Goal: Book appointment/travel/reservation

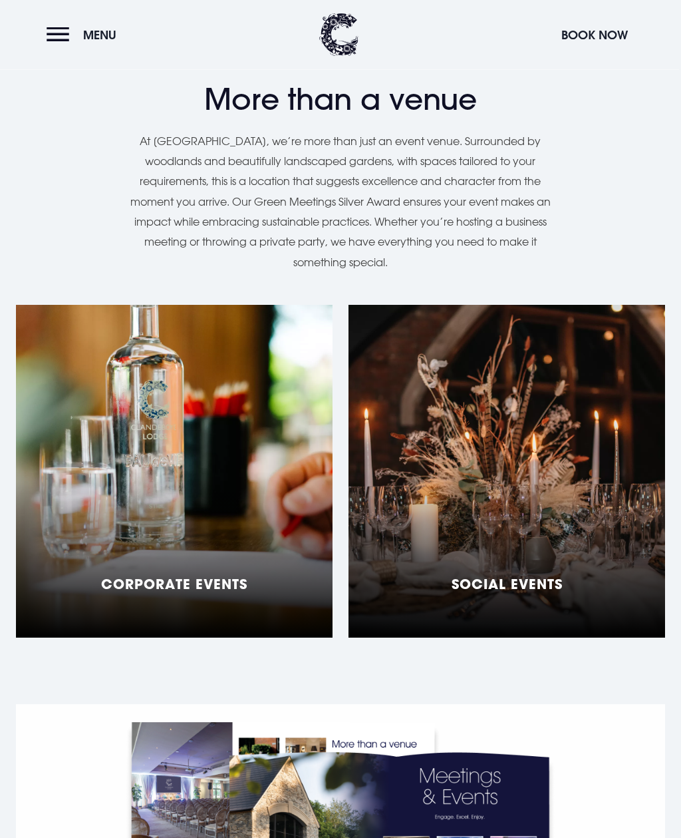
scroll to position [926, 0]
click at [627, 462] on div "Social Events" at bounding box center [507, 471] width 317 height 333
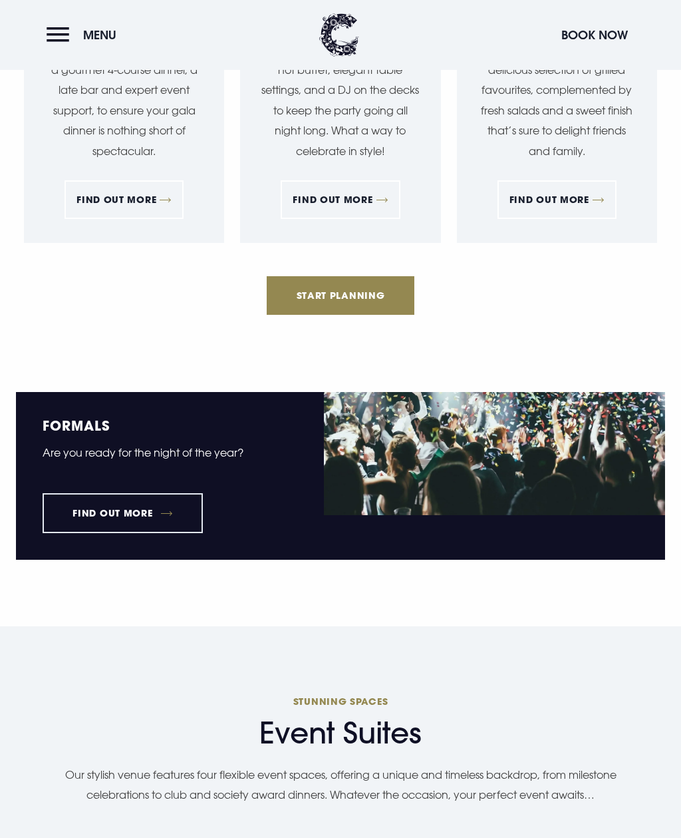
scroll to position [1000, 0]
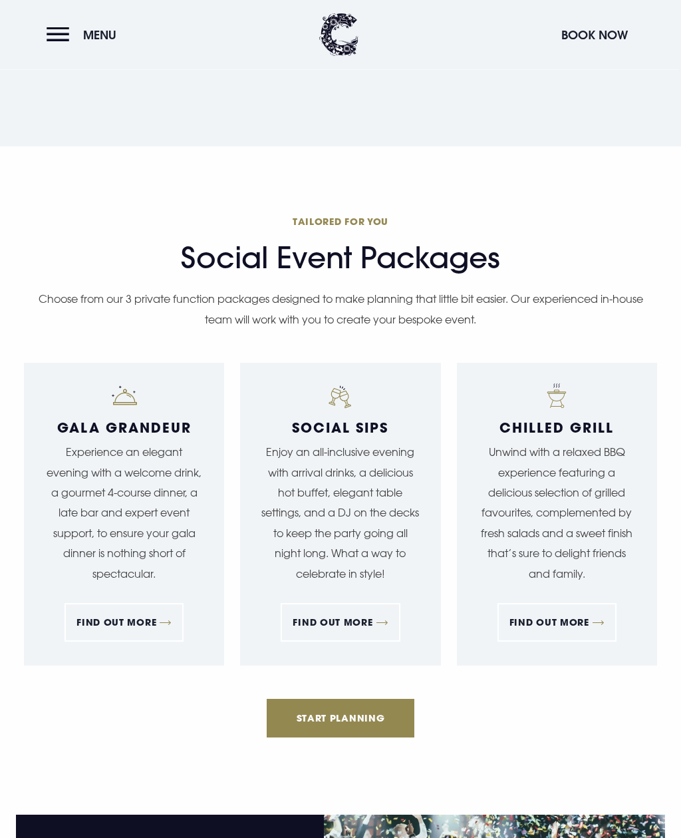
click at [50, 47] on button "Menu" at bounding box center [85, 35] width 77 height 29
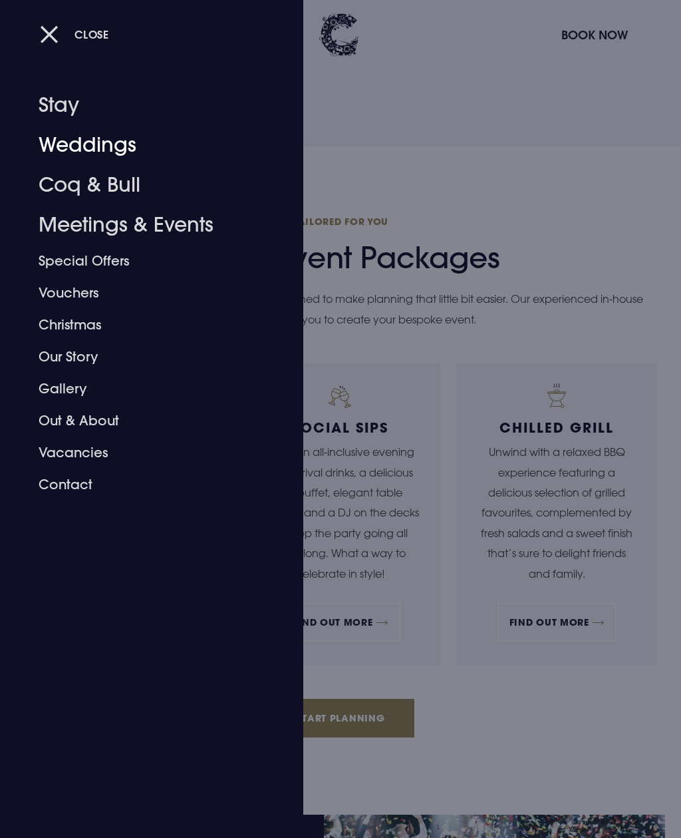
click at [121, 157] on link "Weddings" at bounding box center [144, 145] width 210 height 40
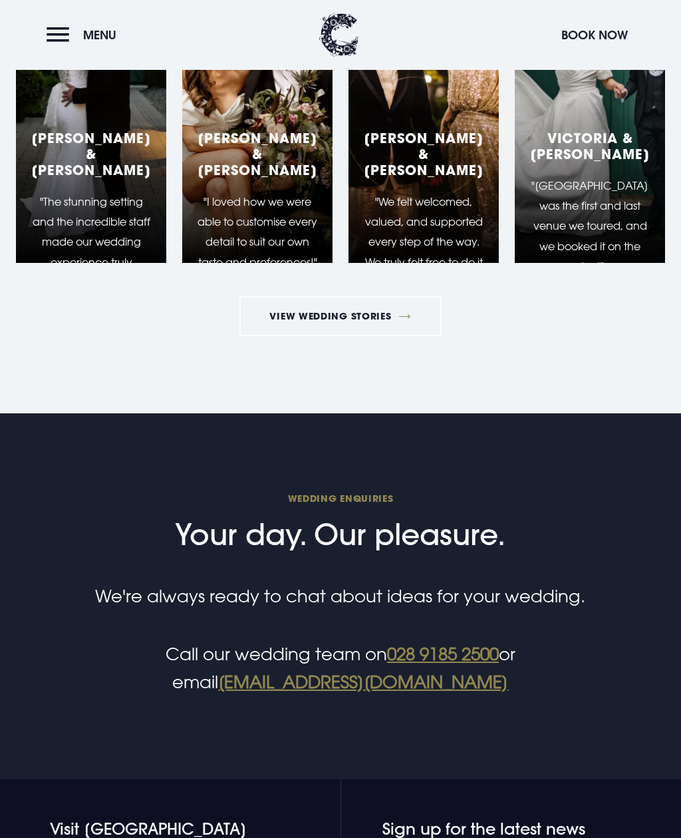
scroll to position [4365, 0]
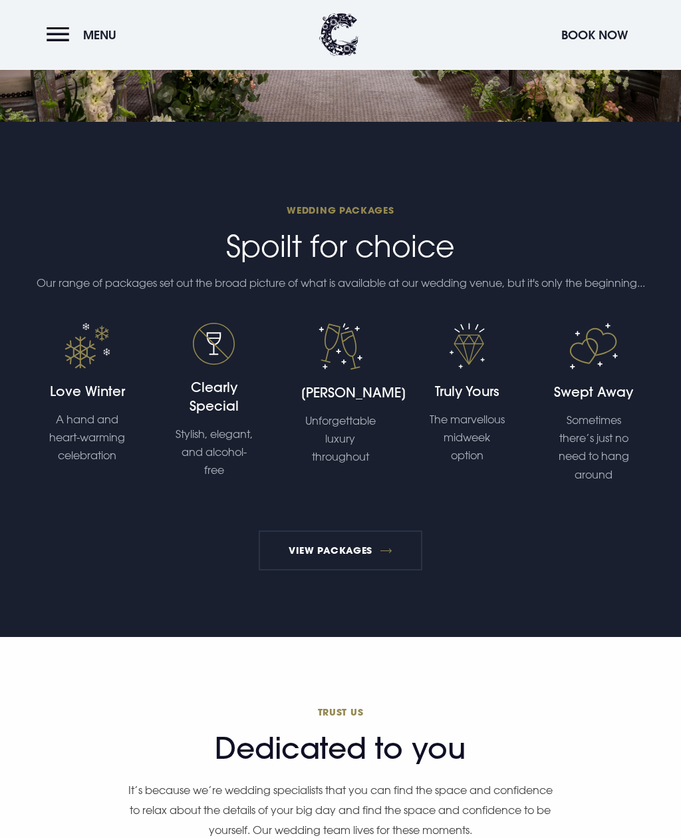
click at [69, 23] on button "Menu" at bounding box center [85, 35] width 77 height 29
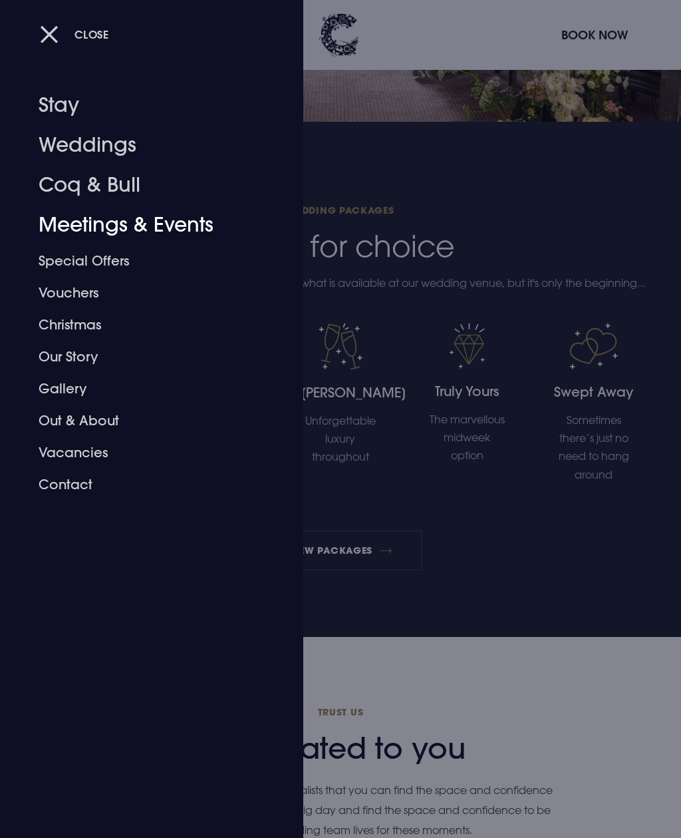
click at [158, 234] on link "Meetings & Events" at bounding box center [144, 225] width 210 height 40
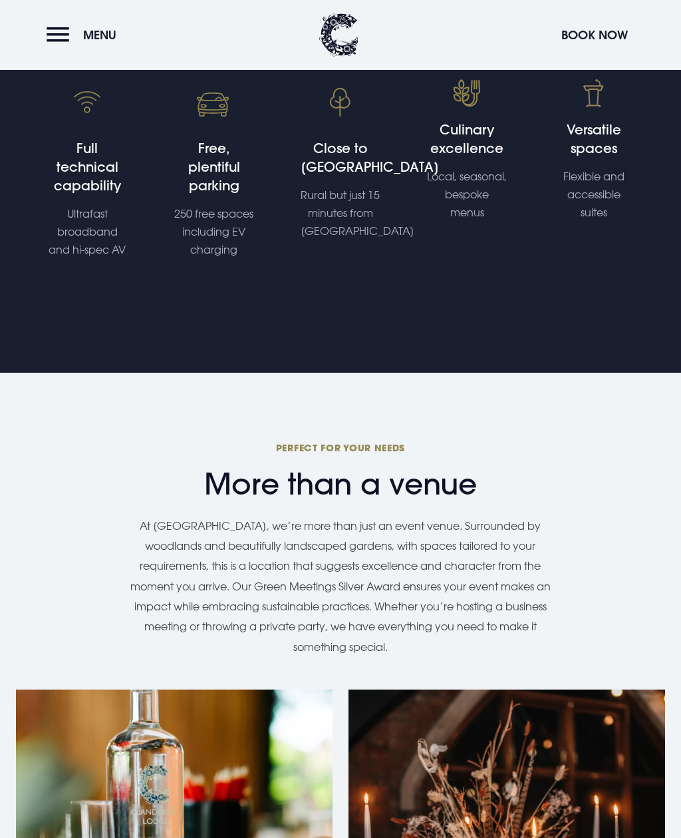
scroll to position [541, 0]
